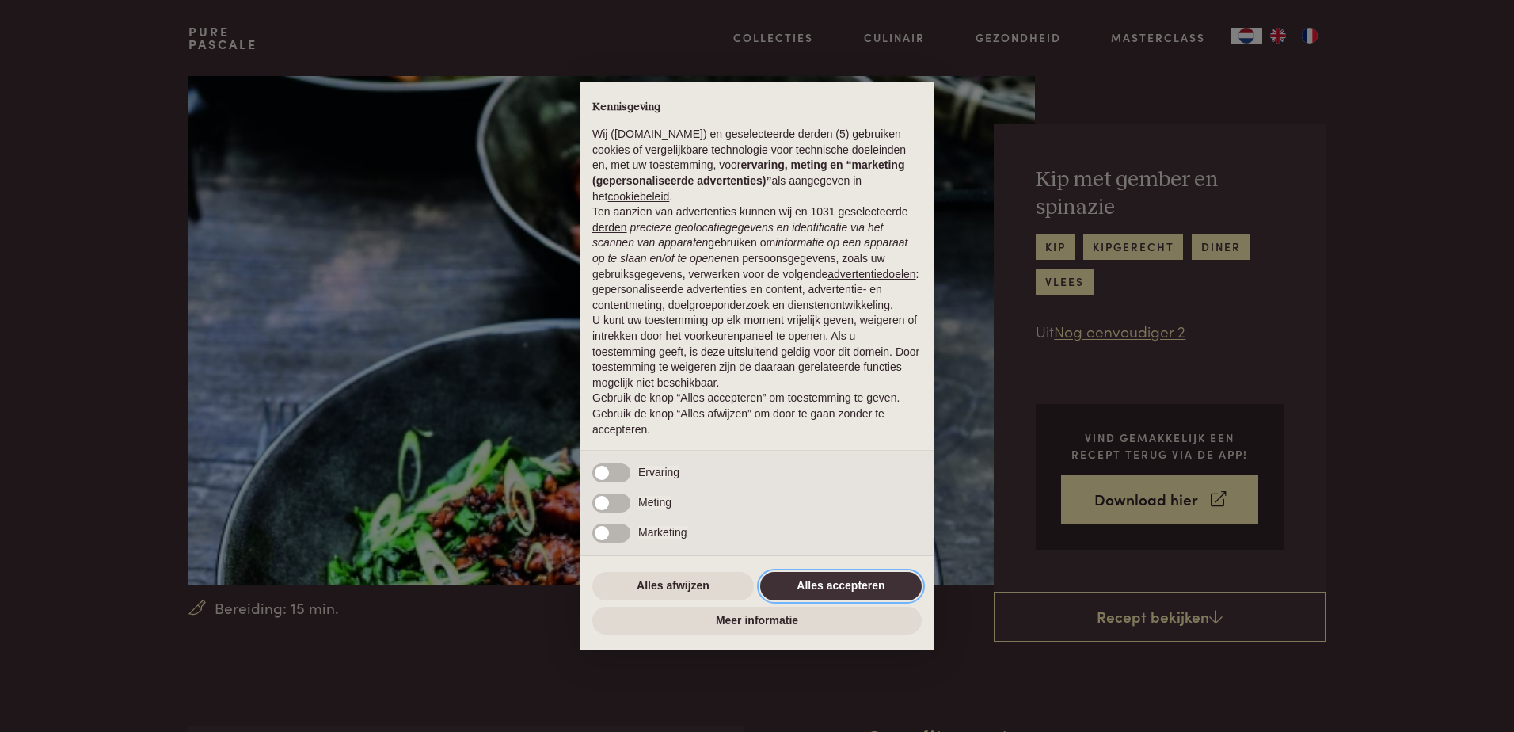
click at [896, 580] on button "Alles accepteren" at bounding box center [841, 586] width 162 height 29
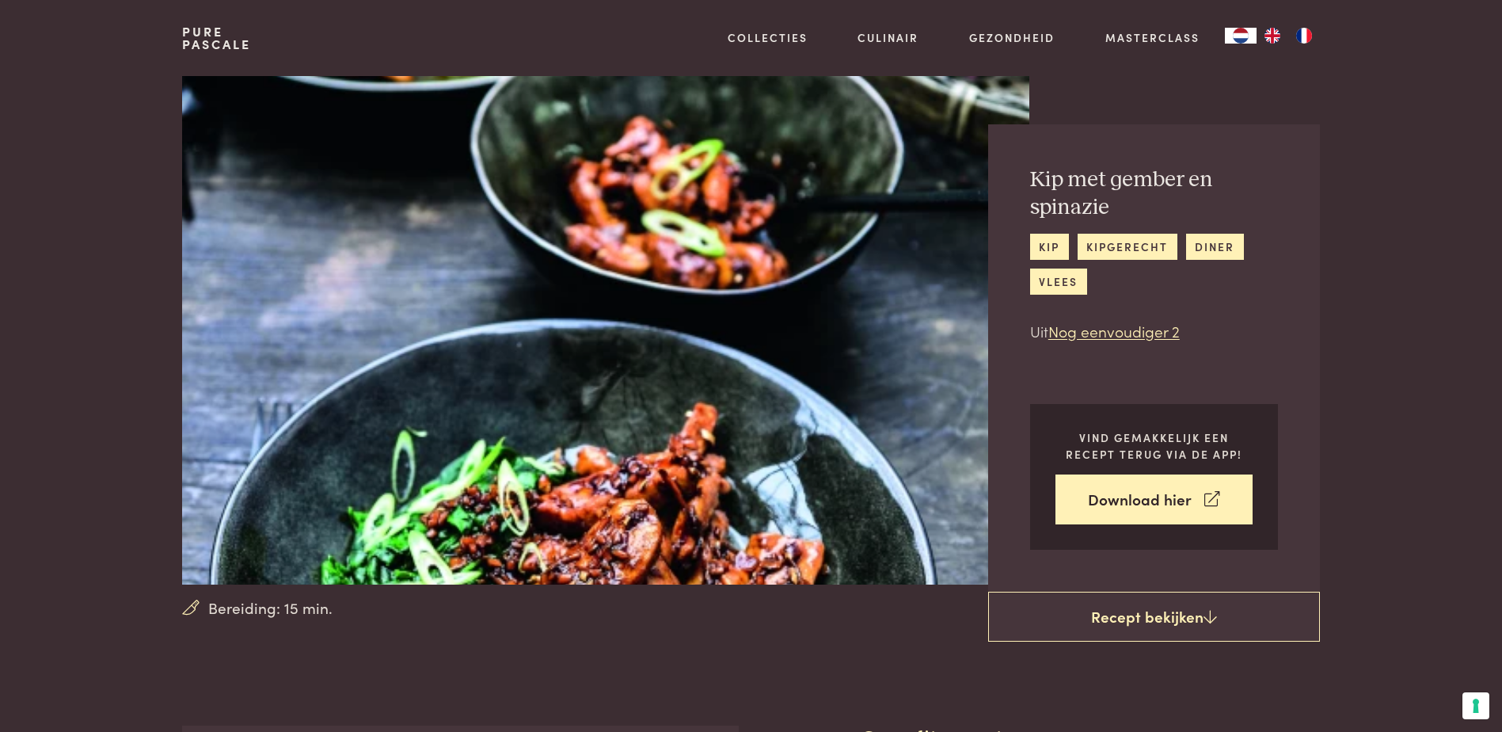
click at [760, 33] on link "Collecties" at bounding box center [768, 37] width 80 height 17
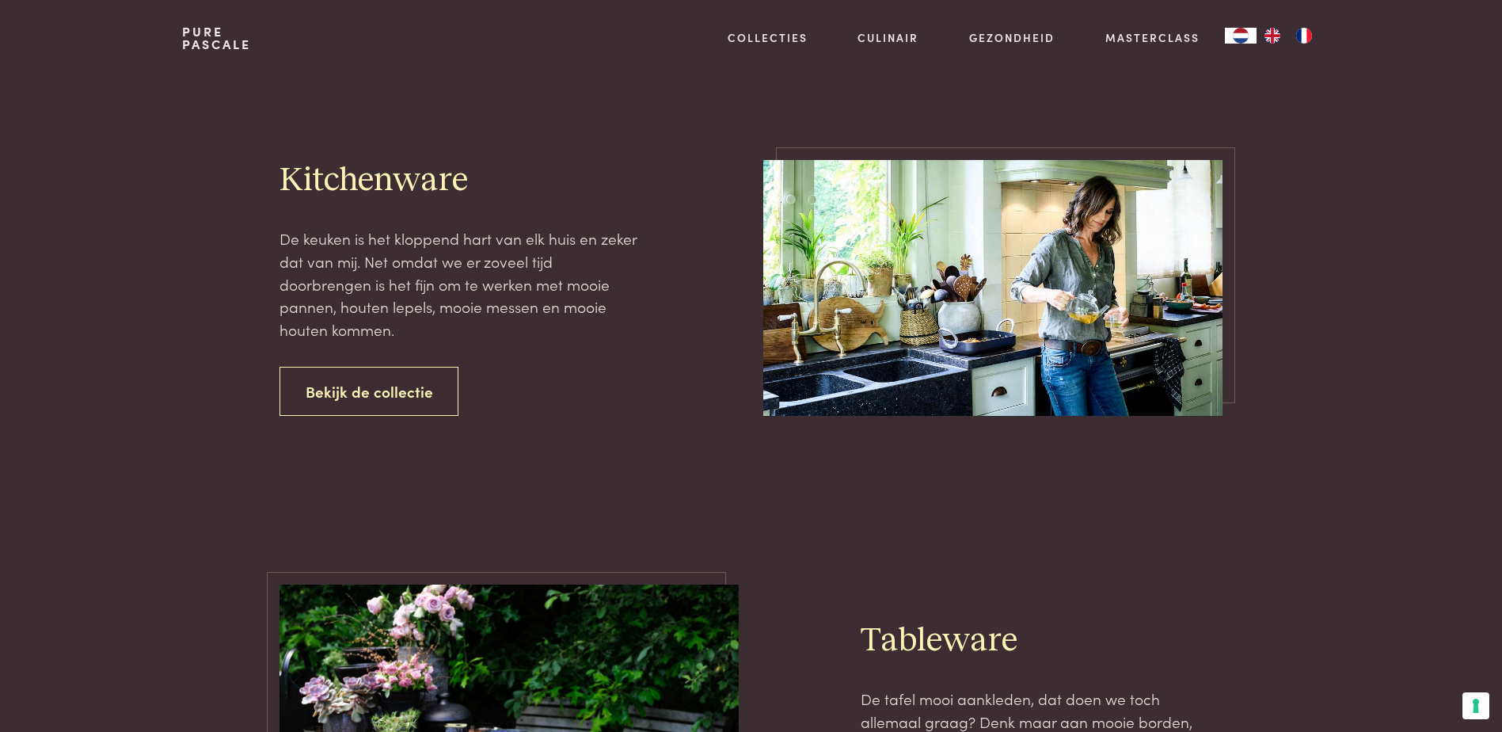
click at [766, 180] on link "Recepten" at bounding box center [850, 171] width 268 height 17
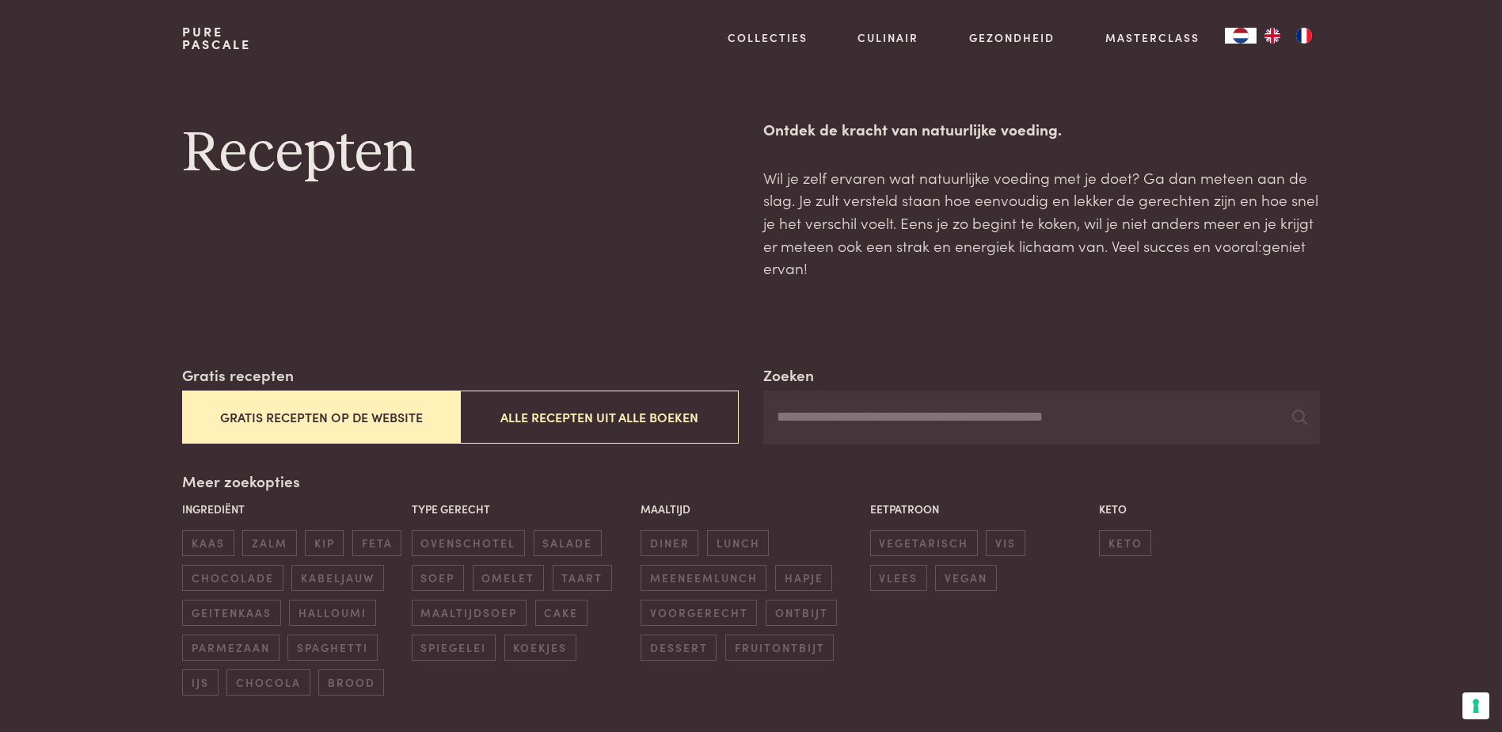
click at [892, 428] on input "Zoeken" at bounding box center [1041, 417] width 556 height 54
type input "*"
type input "******"
click at [1291, 422] on input "******" at bounding box center [1041, 417] width 556 height 54
click at [1304, 413] on icon at bounding box center [1299, 416] width 15 height 15
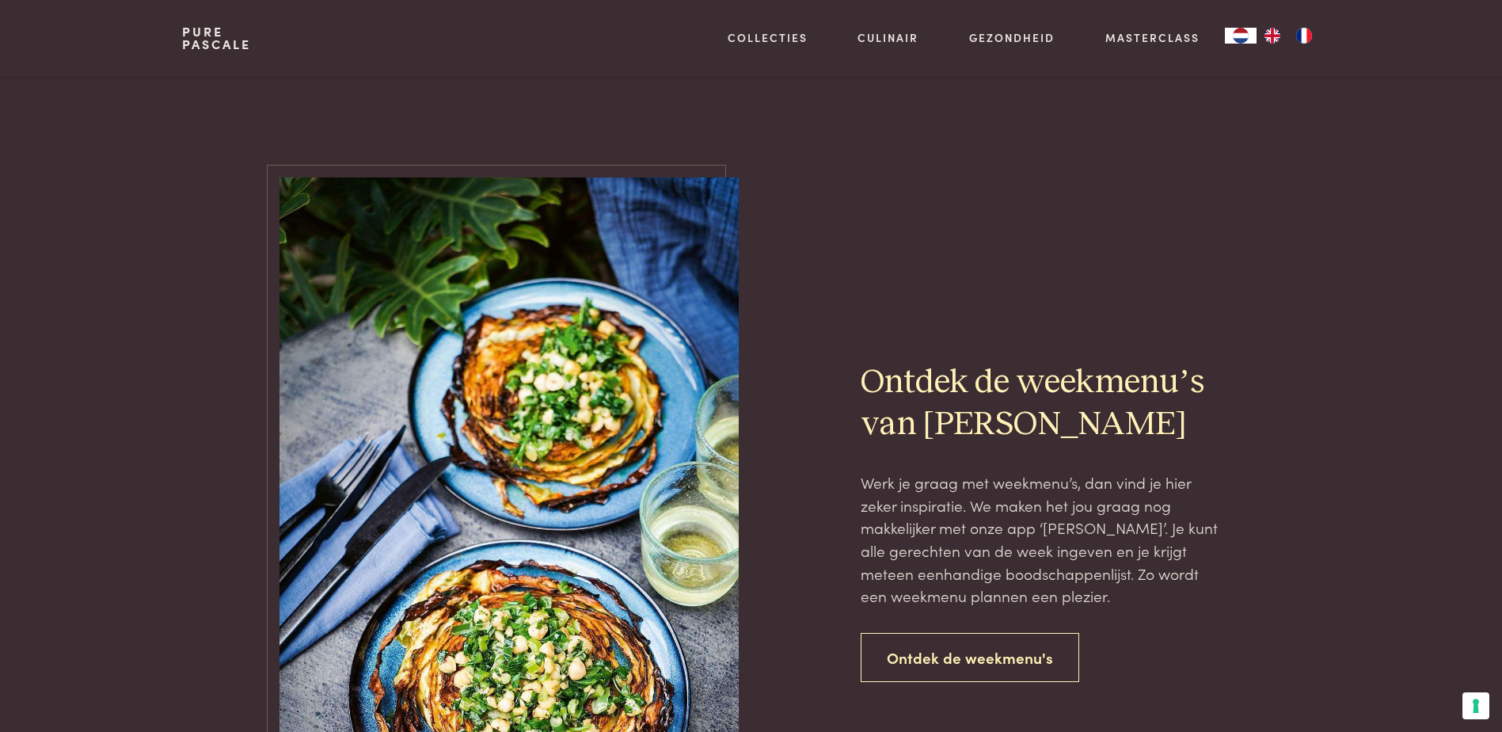
scroll to position [317, 0]
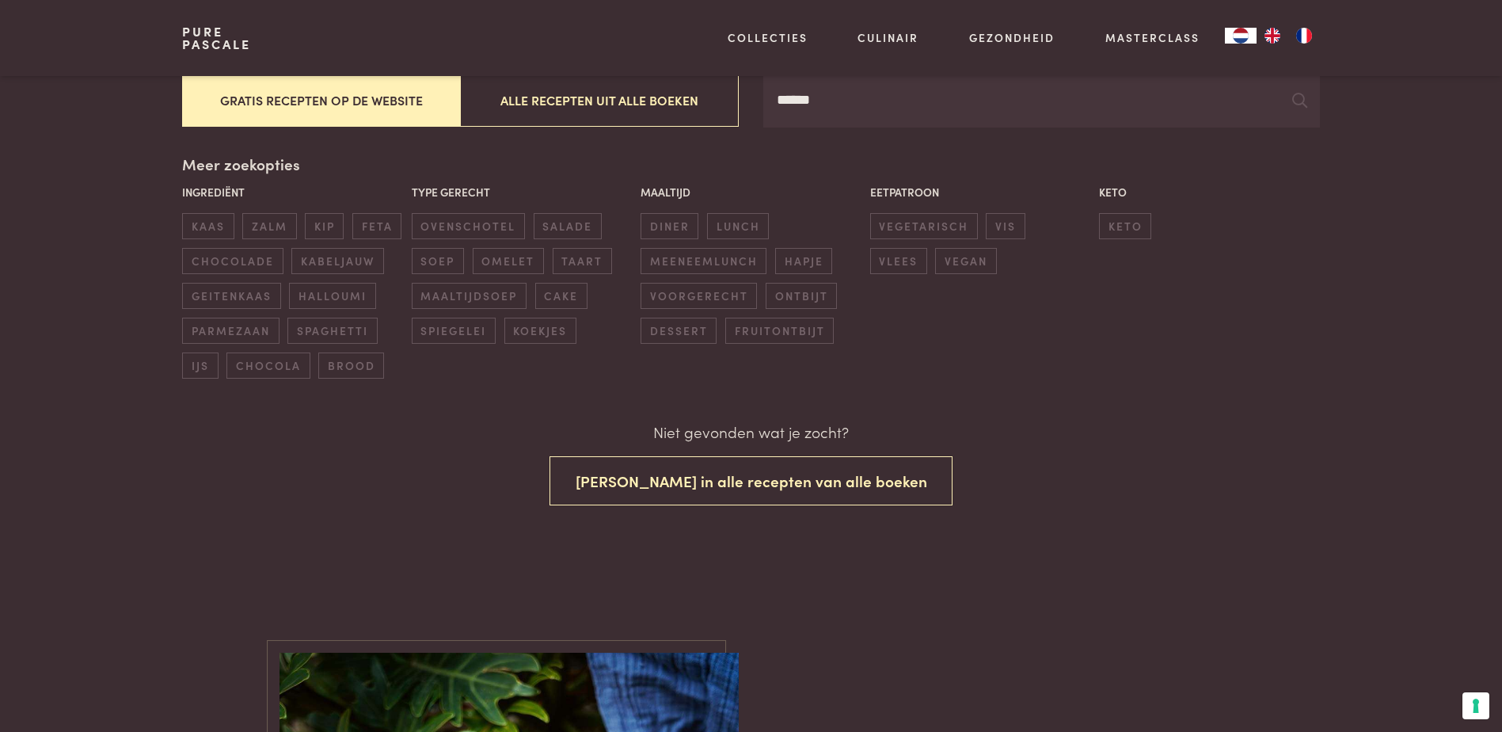
click at [1297, 106] on icon at bounding box center [1299, 100] width 15 height 15
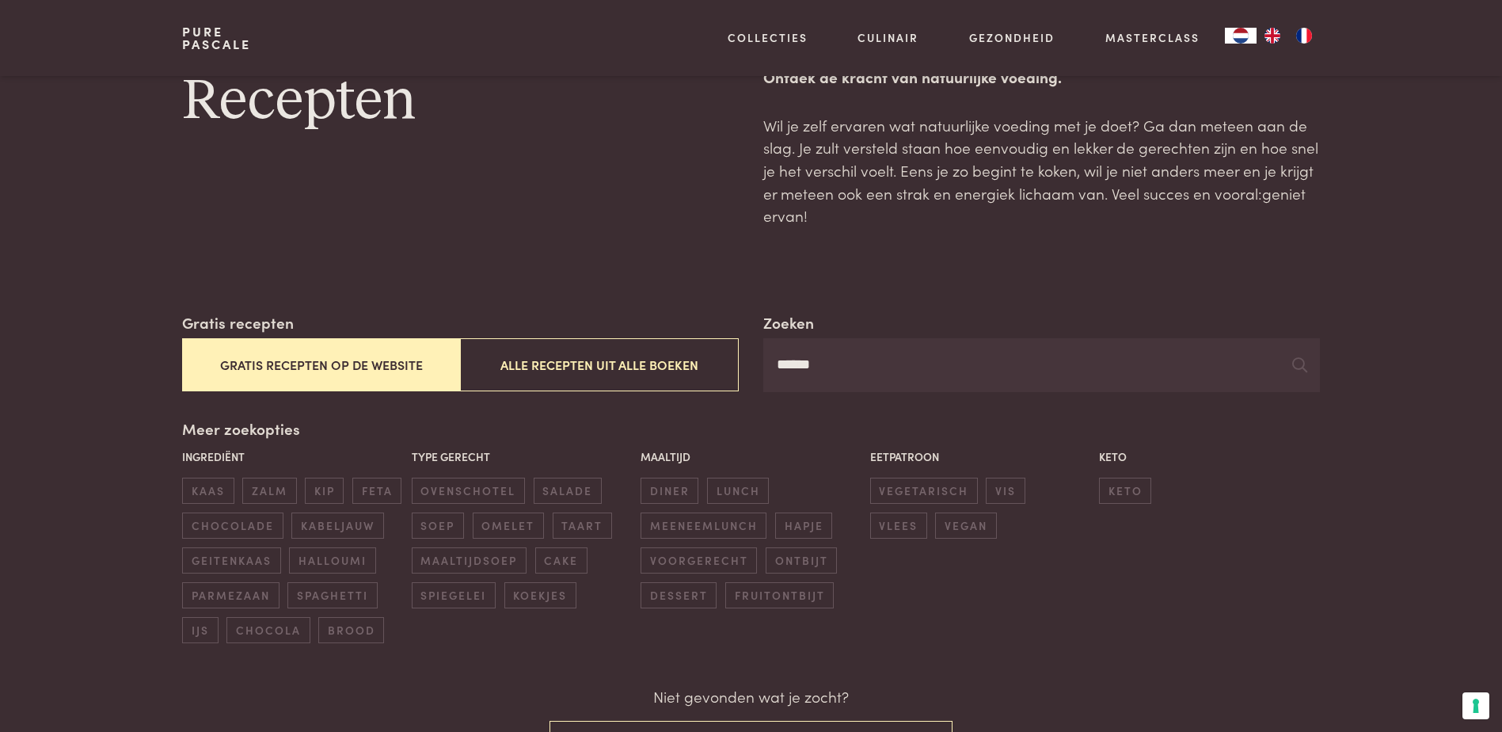
scroll to position [79, 0]
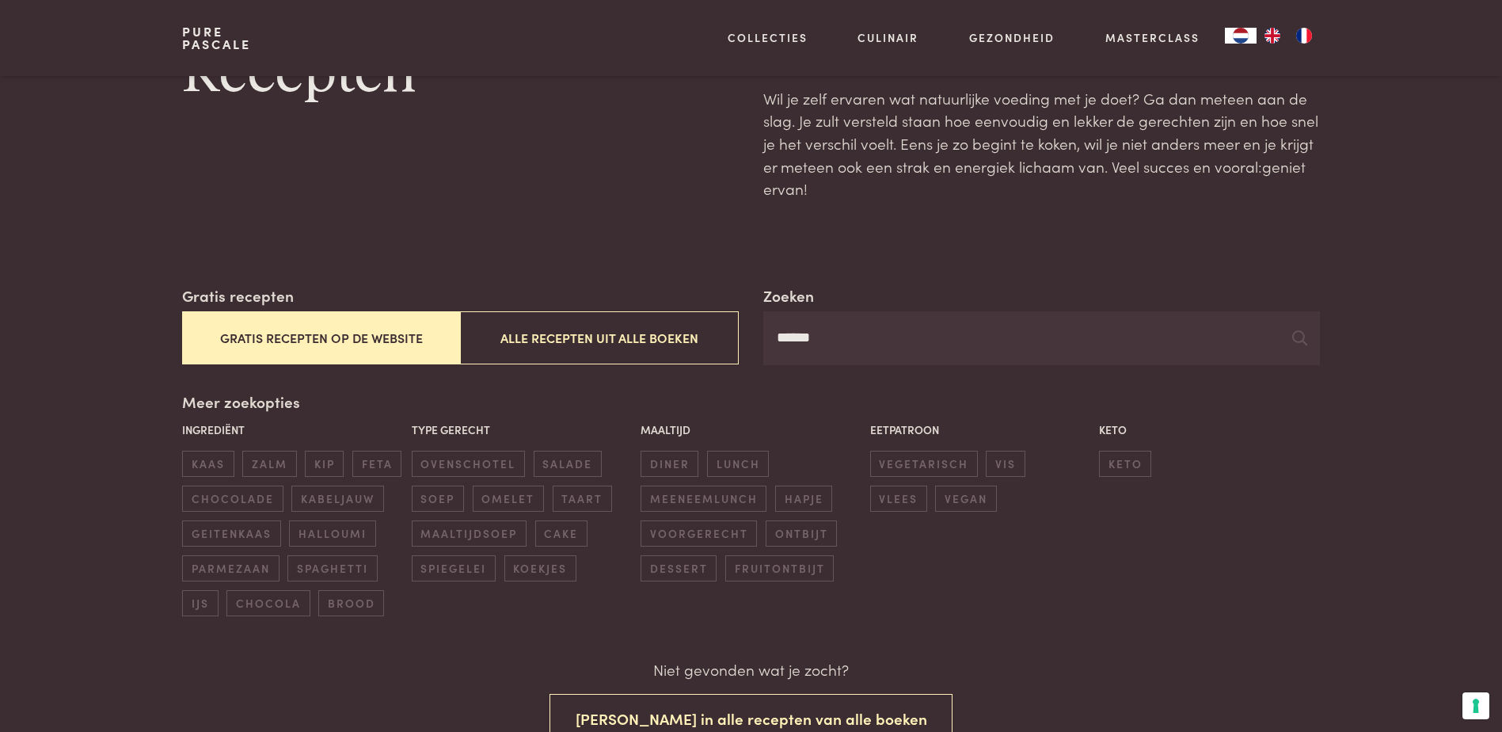
click at [326, 333] on button "Gratis recepten op de website" at bounding box center [321, 337] width 278 height 53
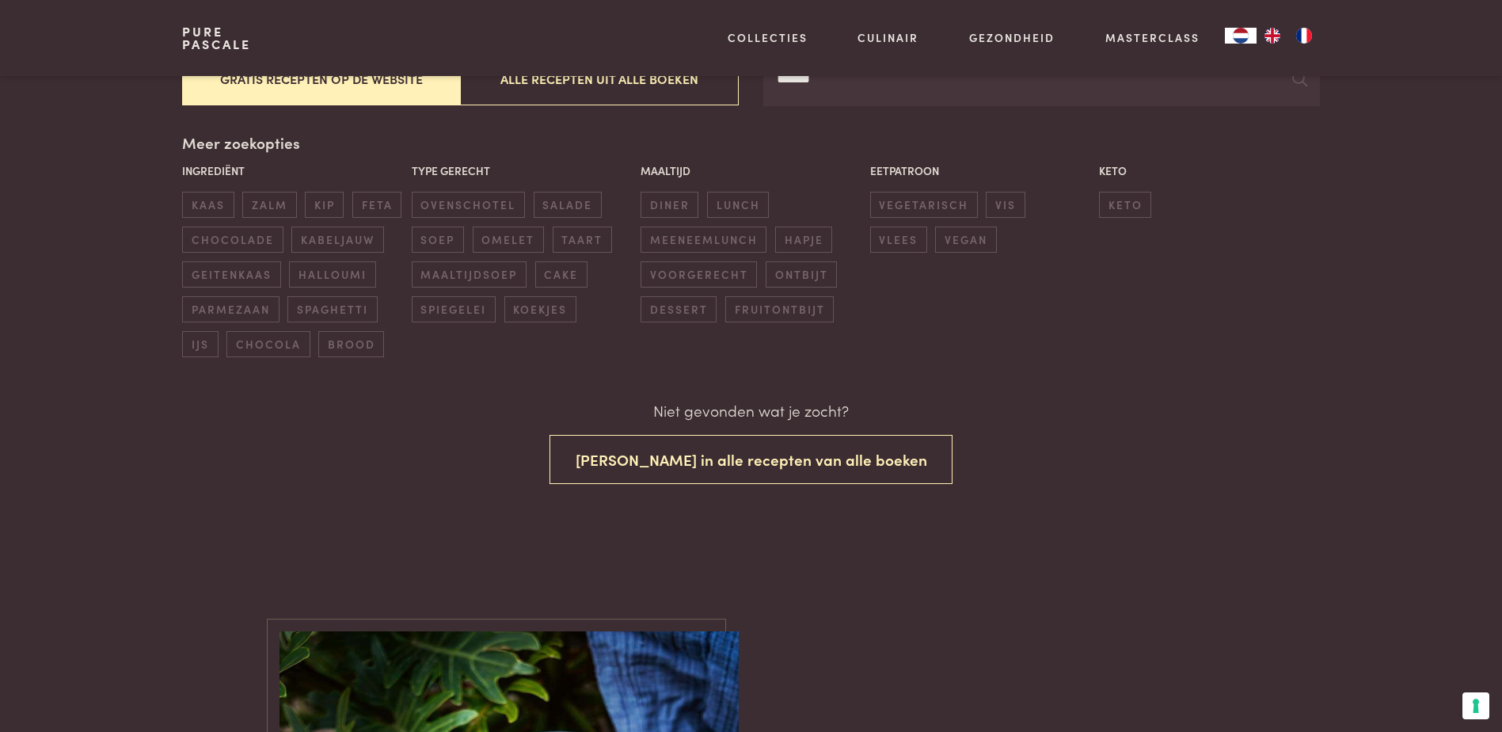
scroll to position [496, 0]
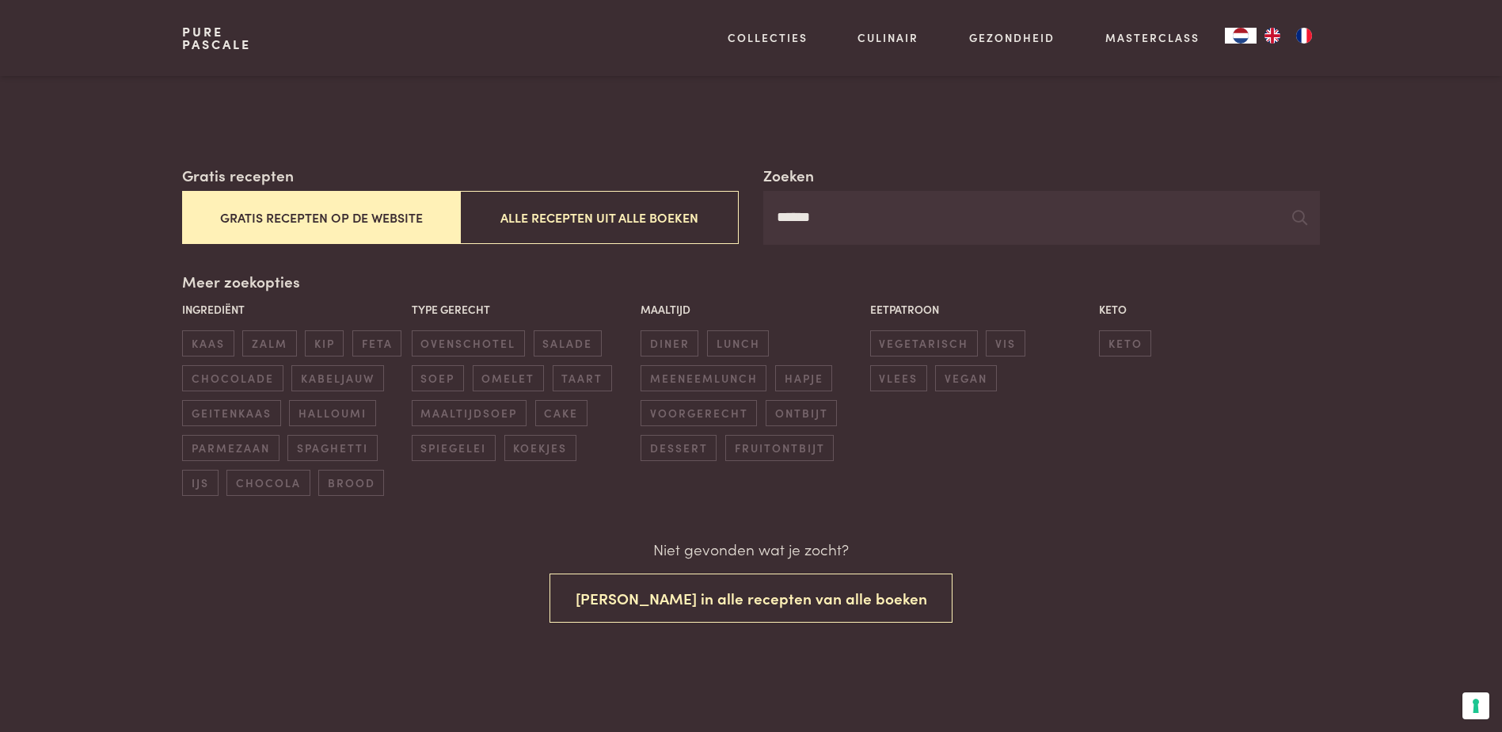
click at [610, 235] on button "Alle recepten uit alle boeken" at bounding box center [599, 217] width 278 height 53
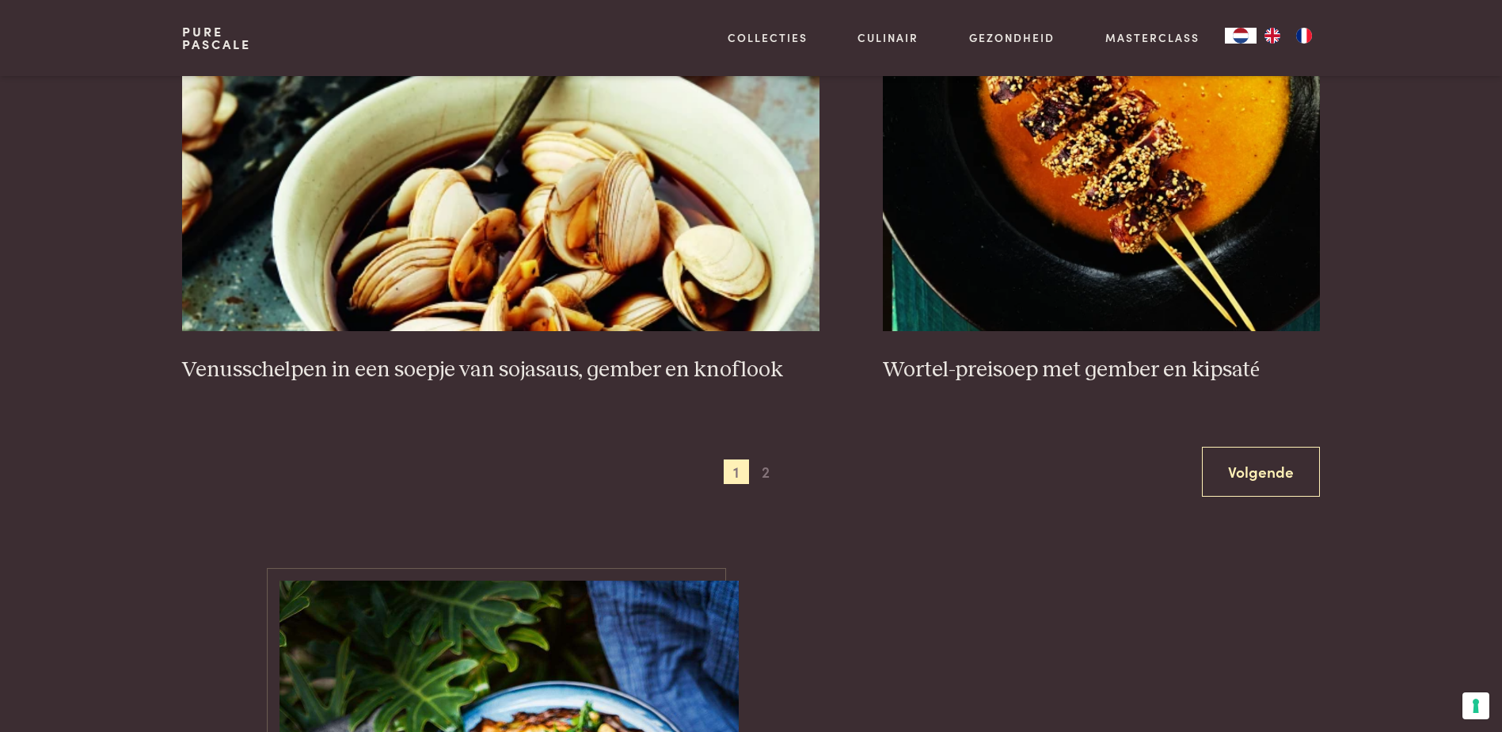
scroll to position [3135, 0]
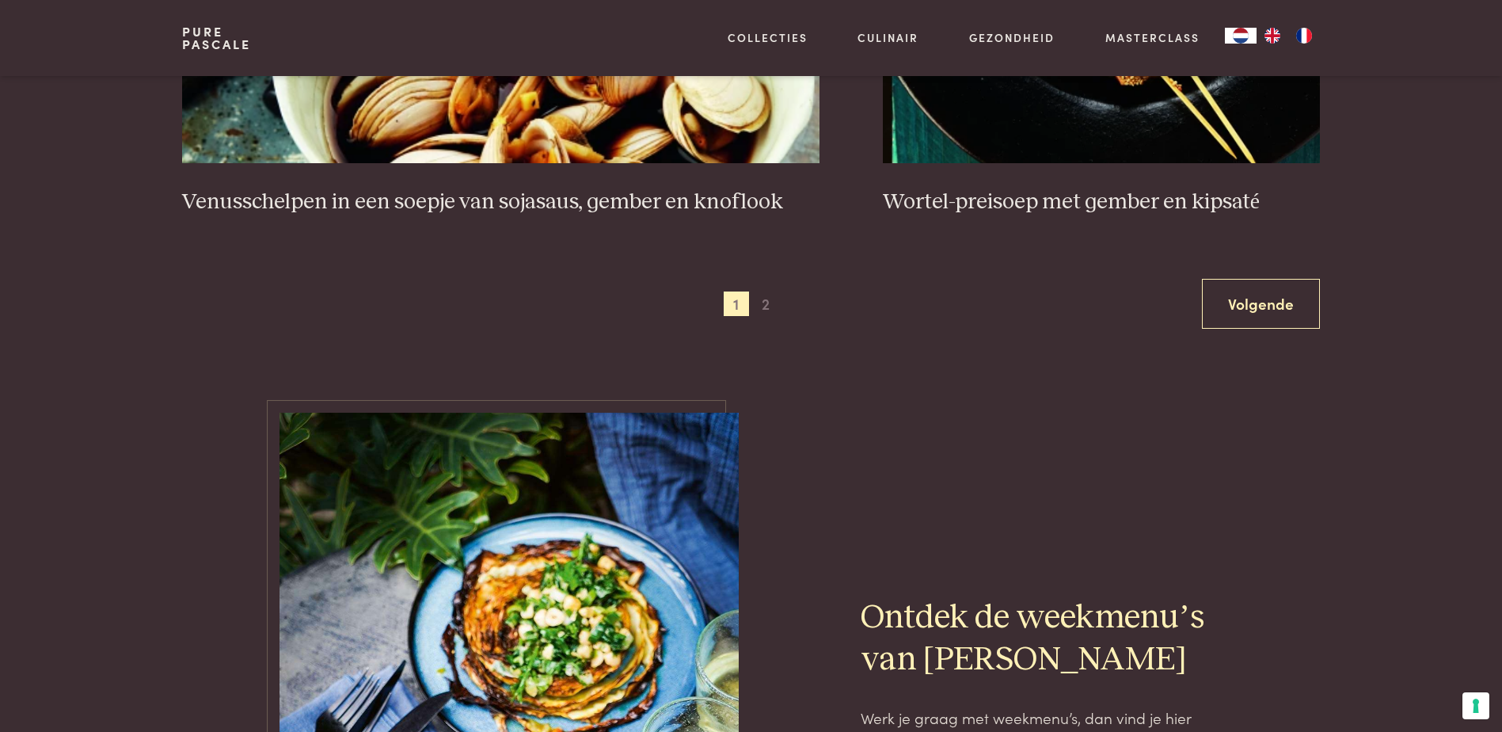
click at [1258, 298] on link "Volgende" at bounding box center [1261, 304] width 118 height 50
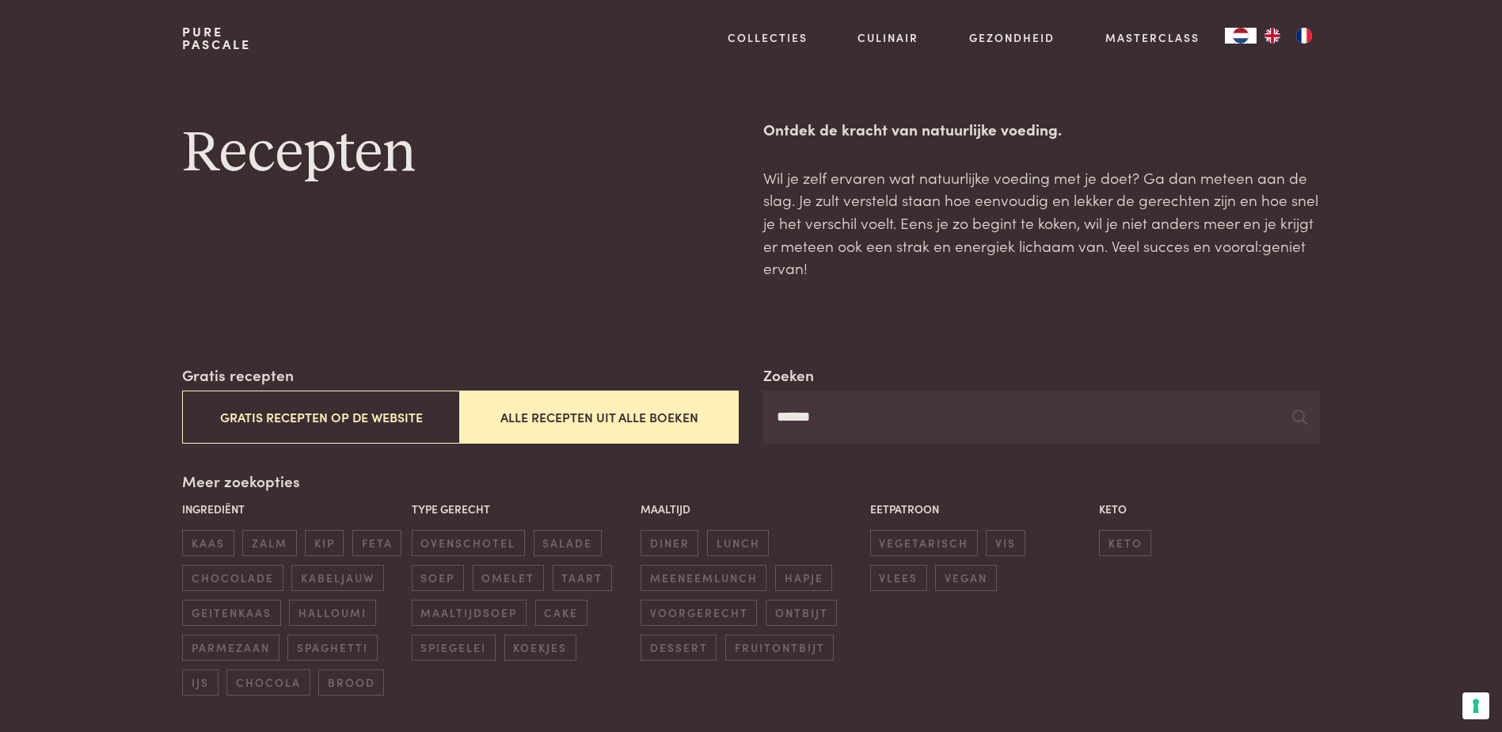
click at [1099, 439] on input "******" at bounding box center [1041, 417] width 556 height 54
click at [1296, 422] on icon at bounding box center [1299, 416] width 15 height 15
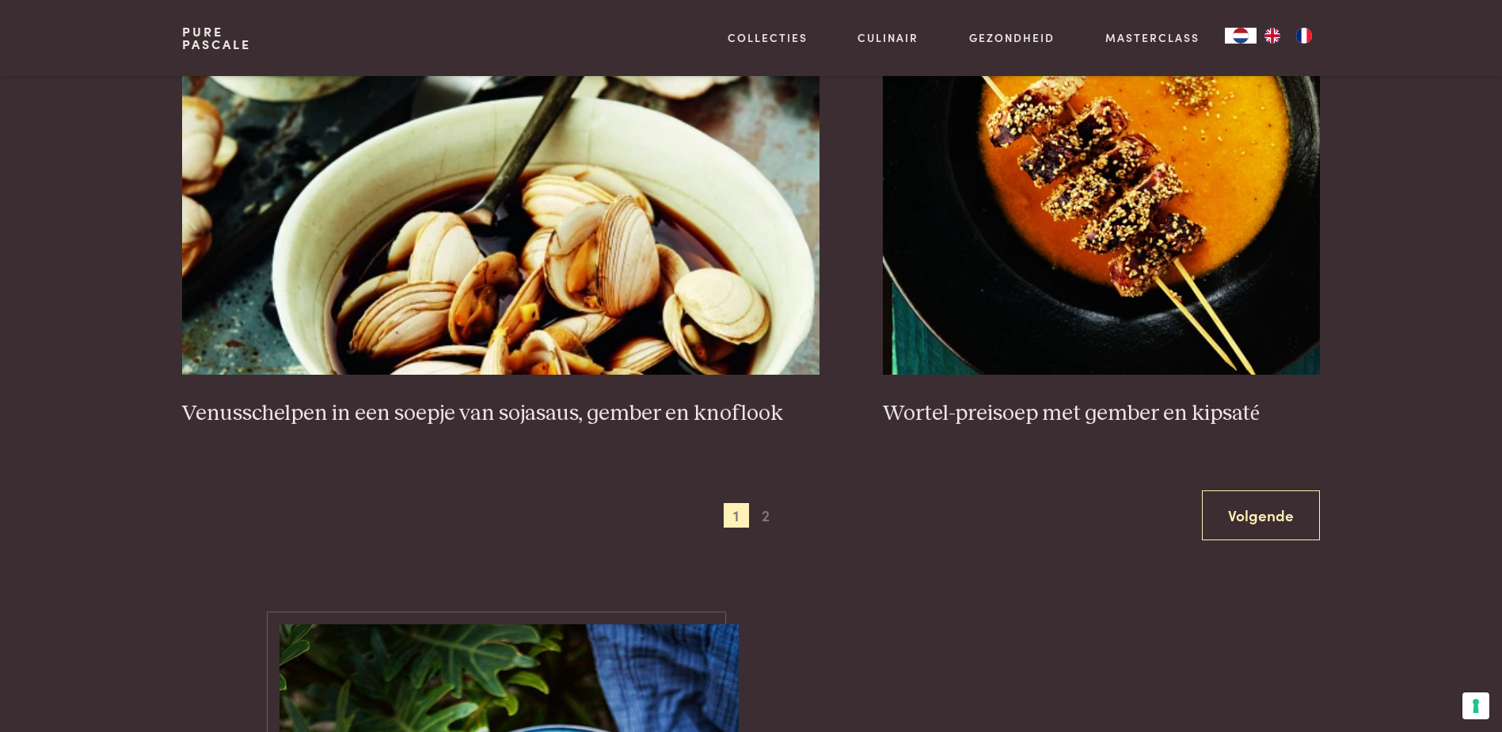
scroll to position [2930, 0]
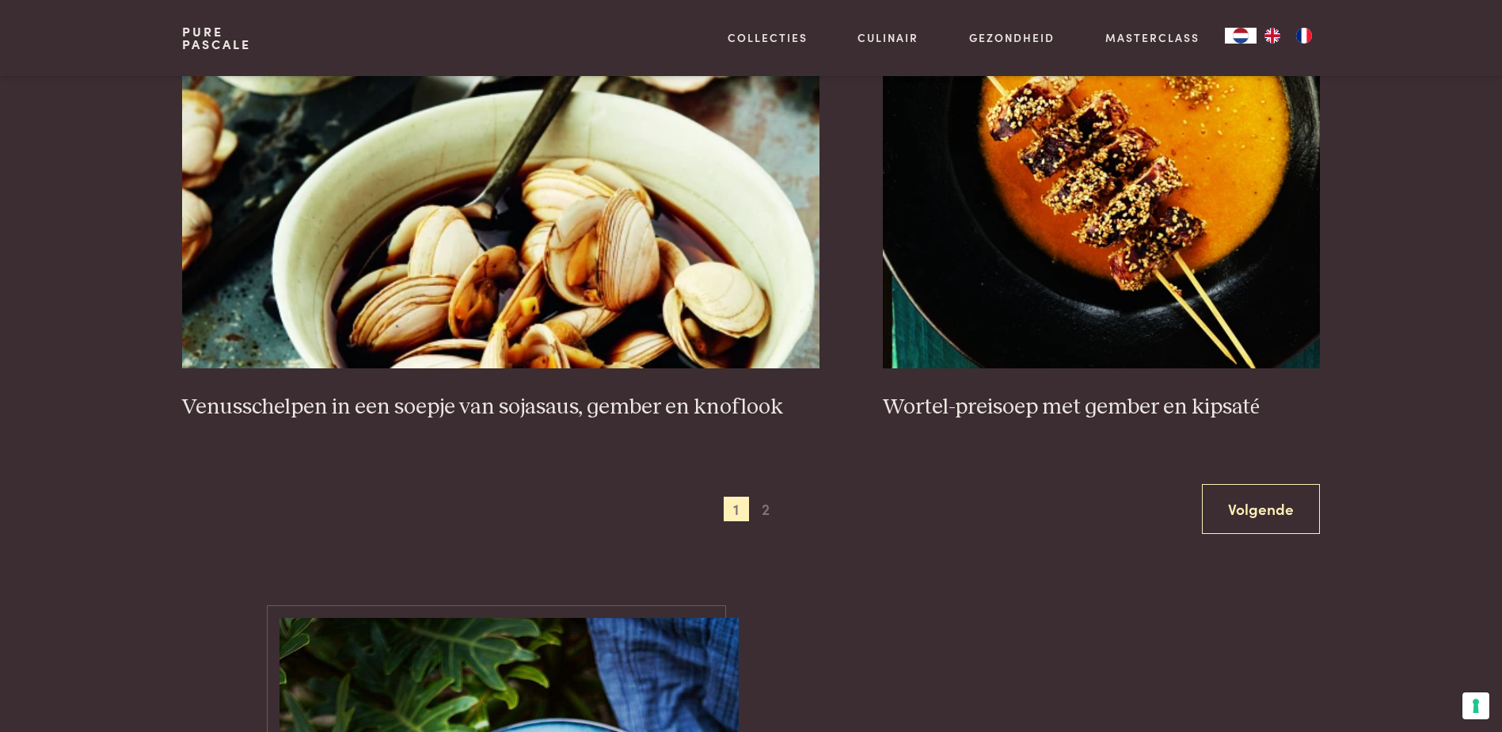
click at [1274, 501] on link "Volgende" at bounding box center [1261, 509] width 118 height 50
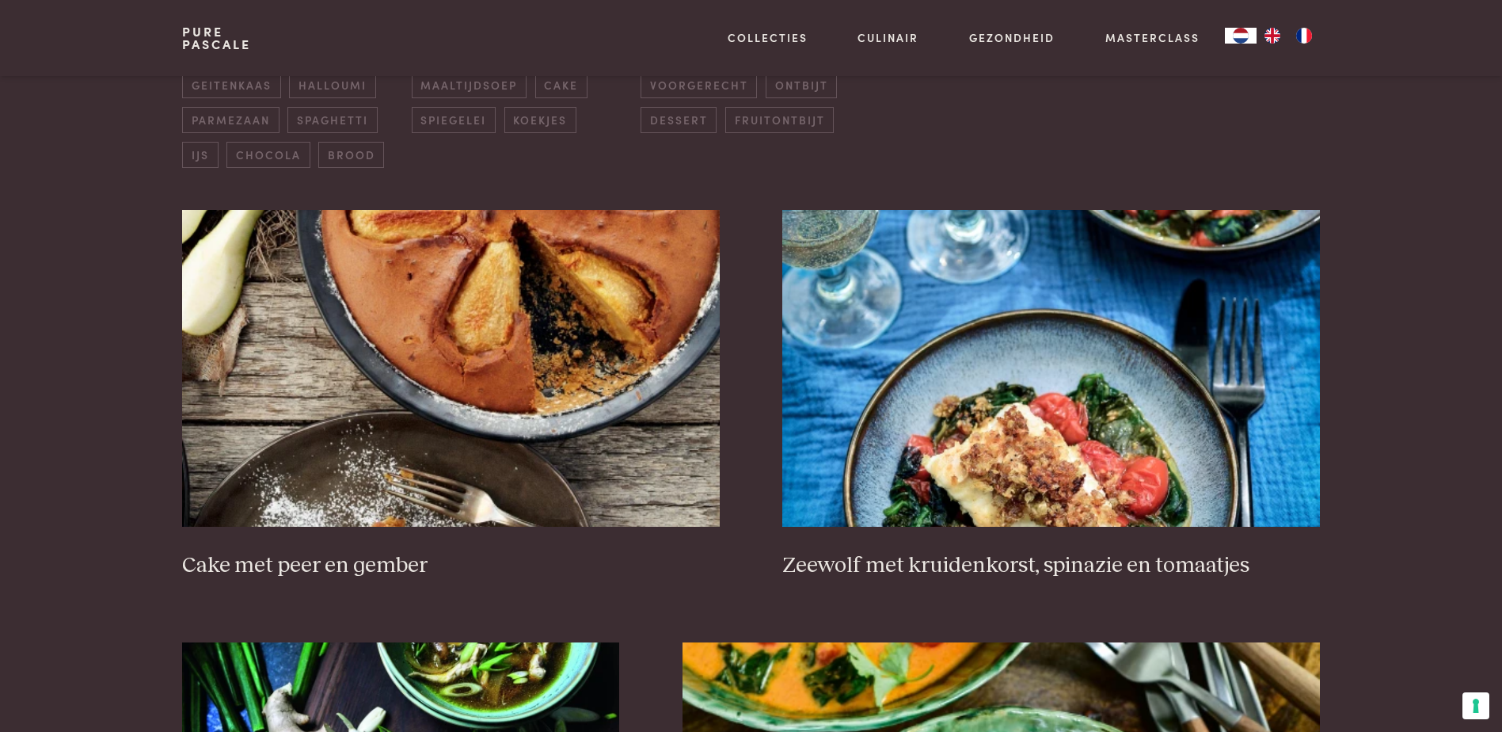
scroll to position [522, 0]
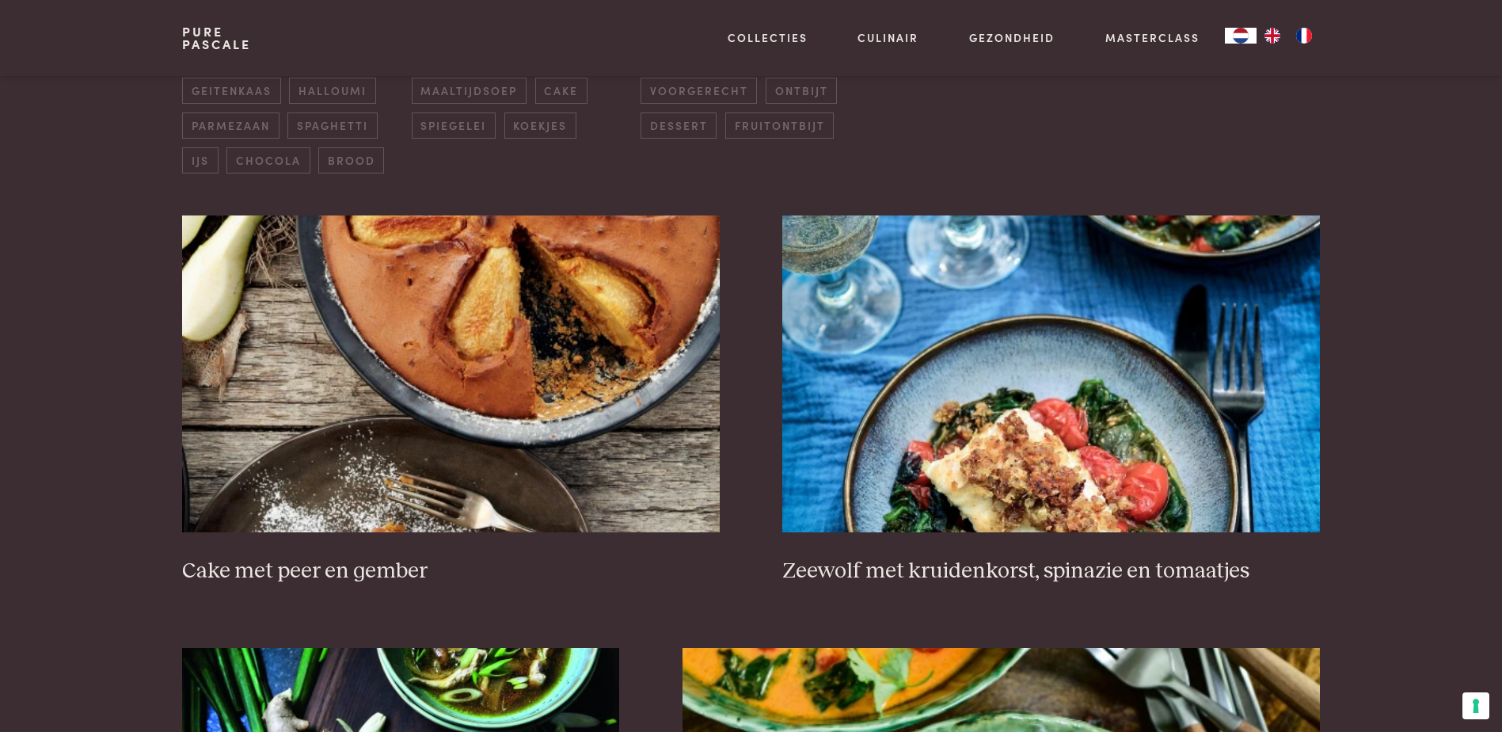
scroll to position [593, 0]
